Goal: Information Seeking & Learning: Understand process/instructions

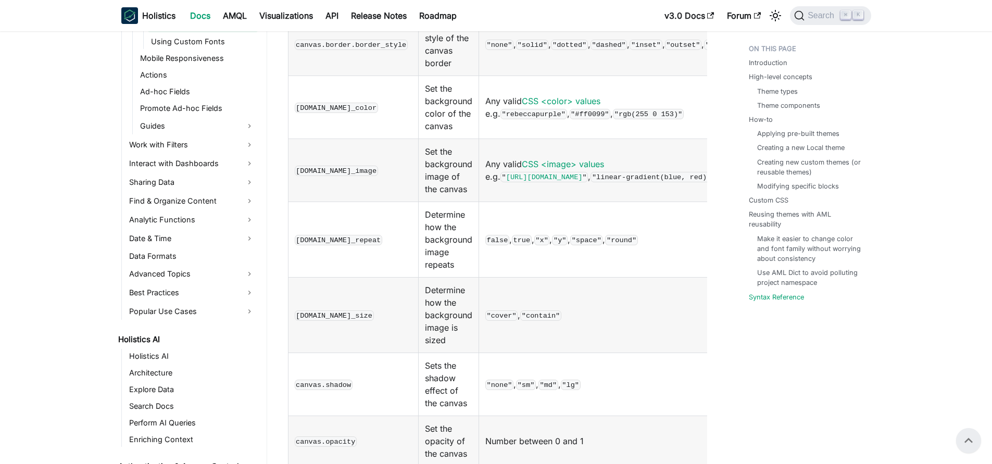
scroll to position [6849, 0]
click at [340, 438] on code "canvas.opacity" at bounding box center [326, 443] width 62 height 10
copy code "canvas.opacity"
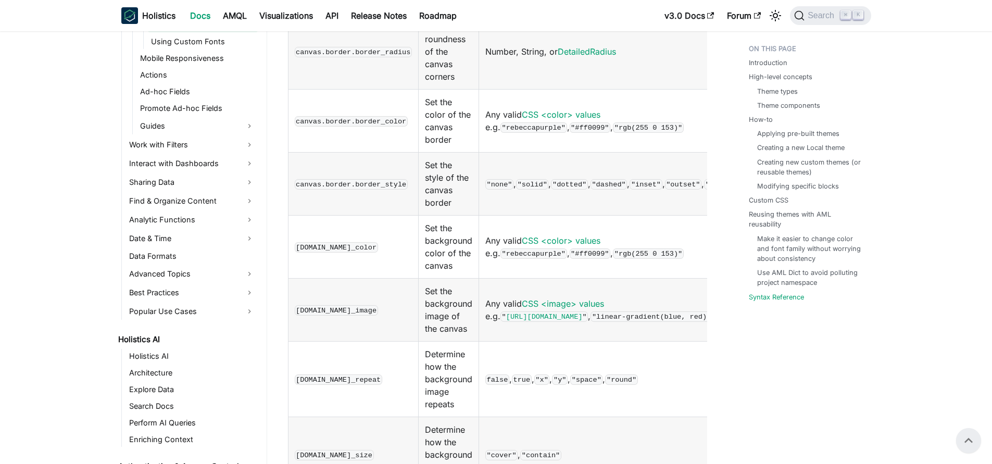
scroll to position [6701, 0]
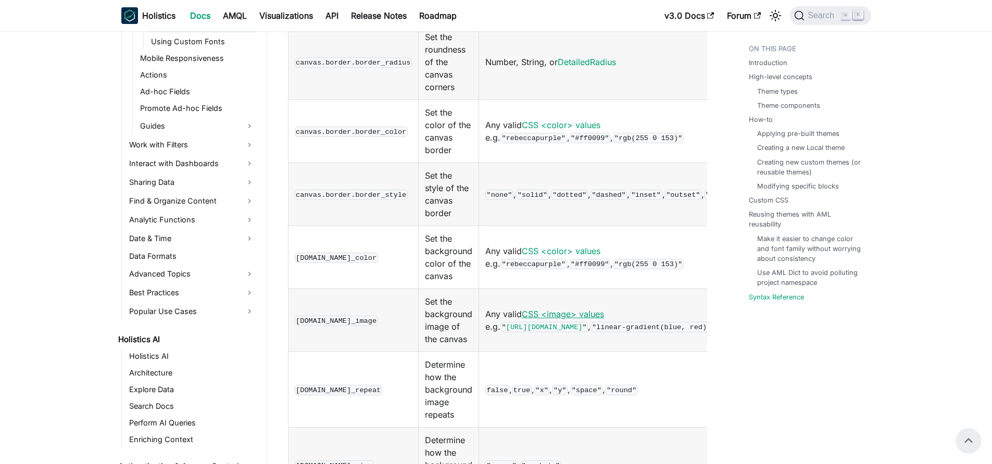
click at [604, 309] on link "CSS <image> values" at bounding box center [563, 314] width 82 height 10
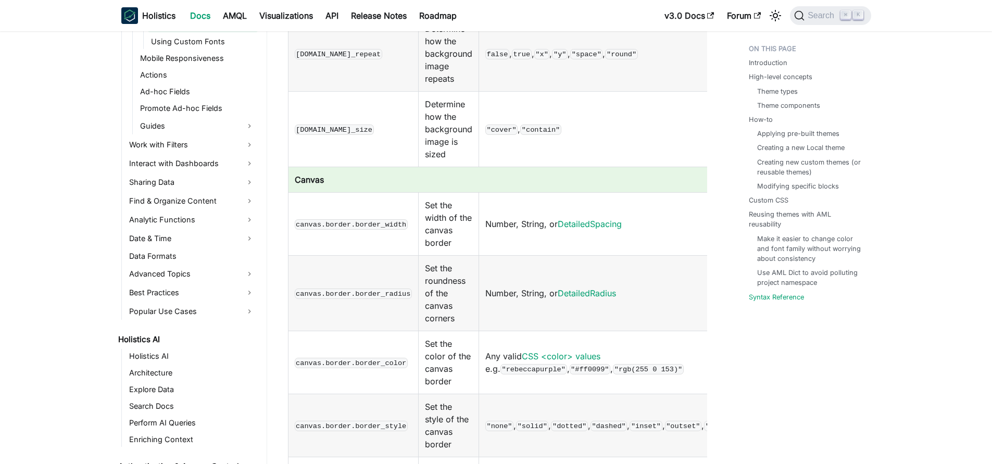
scroll to position [6472, 0]
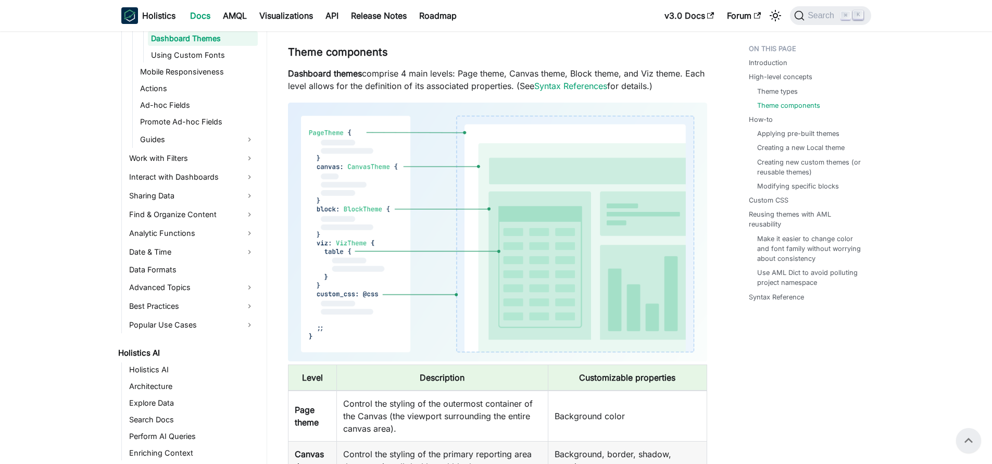
scroll to position [599, 0]
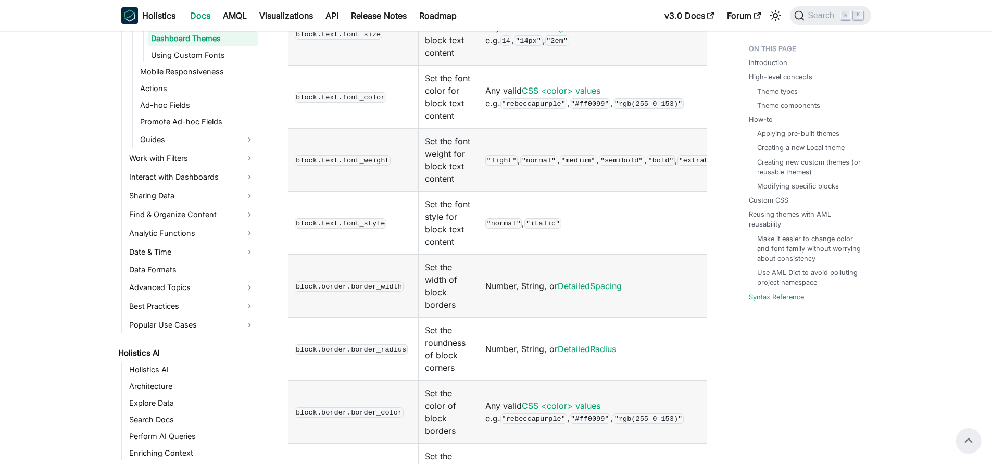
scroll to position [7710, 0]
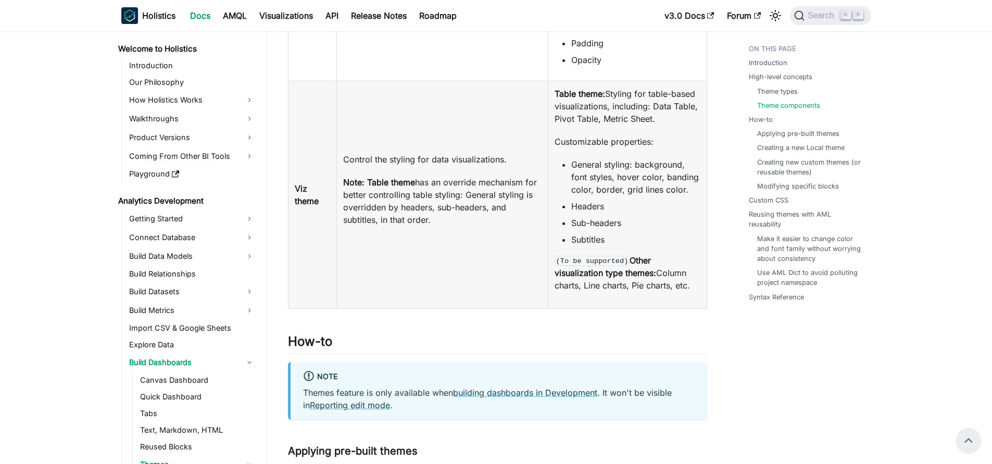
scroll to position [112, 0]
